Goal: Information Seeking & Learning: Learn about a topic

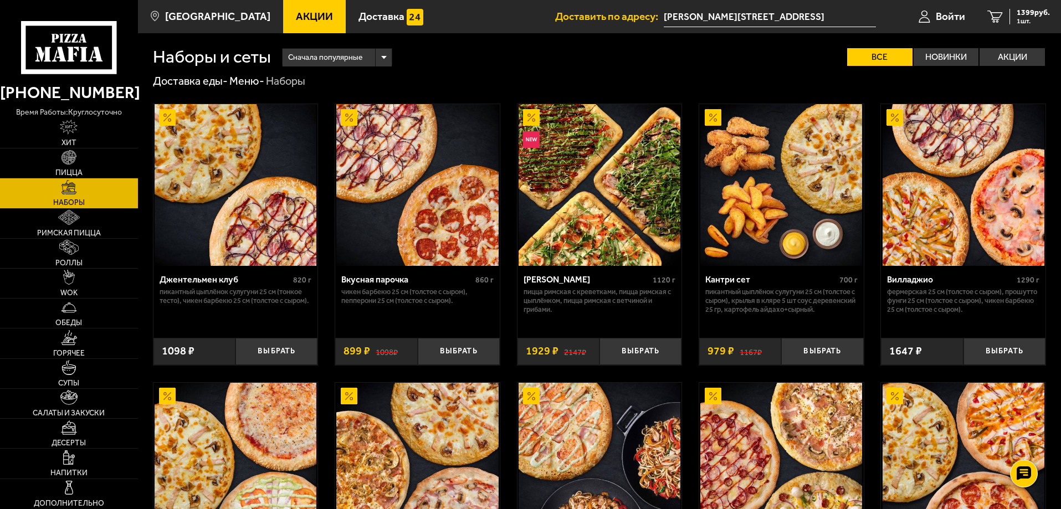
click at [297, 17] on span "Акции" at bounding box center [314, 16] width 37 height 11
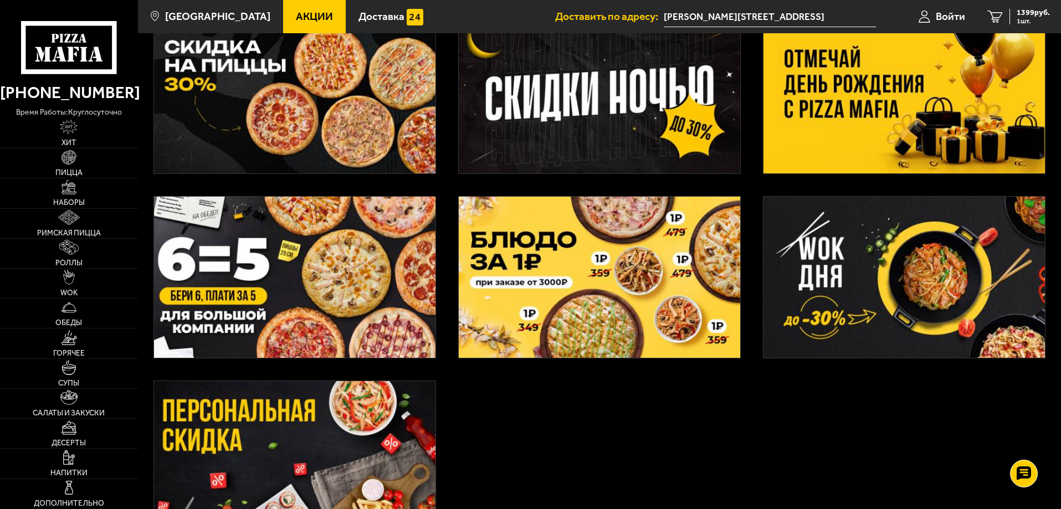
click at [880, 146] on img at bounding box center [905, 92] width 282 height 161
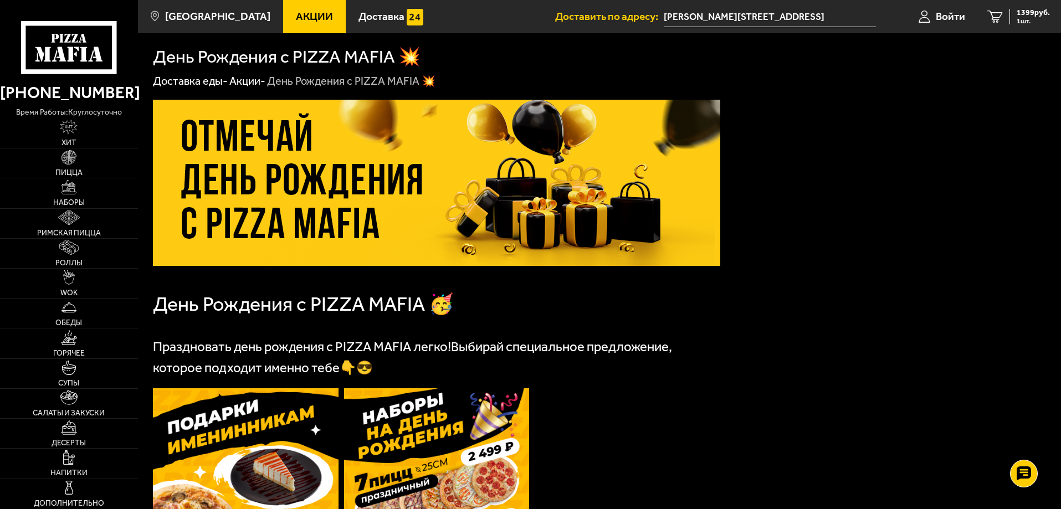
scroll to position [277, 0]
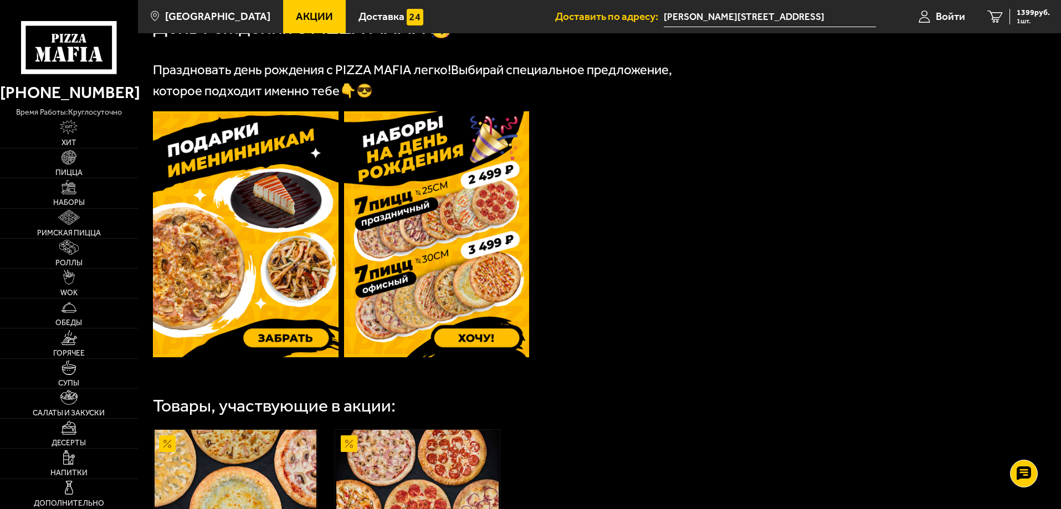
click at [295, 294] on img at bounding box center [246, 234] width 186 height 246
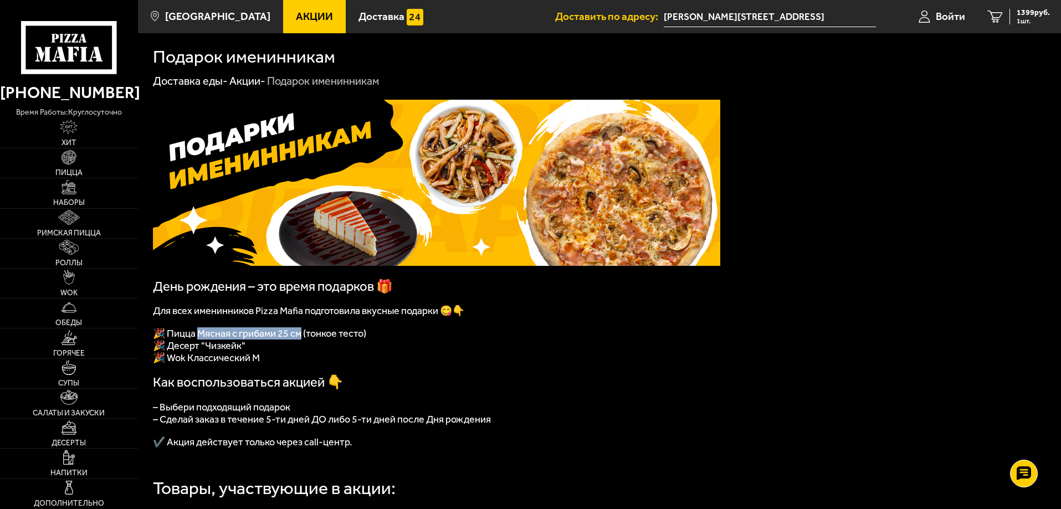
drag, startPoint x: 199, startPoint y: 339, endPoint x: 303, endPoint y: 340, distance: 104.2
click at [303, 340] on span "🎉 Пицца Мясная с грибами 25 см (тонкое тесто)" at bounding box center [259, 334] width 213 height 12
copy span "ясная с грибами 25 см"
